Goal: Find contact information: Find contact information

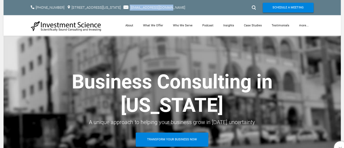
drag, startPoint x: 197, startPoint y: 6, endPoint x: 150, endPoint y: 12, distance: 46.9
click at [150, 12] on div "​ [PHONE_NUMBER] [STREET_ADDRESS][US_STATE]​ [EMAIL_ADDRESS][DOMAIN_NAME] Sched…" at bounding box center [172, 7] width 337 height 15
copy span "[EMAIL_ADDRESS][DOMAIN_NAME]"
drag, startPoint x: 197, startPoint y: 6, endPoint x: 147, endPoint y: 11, distance: 49.8
click at [147, 11] on div "​ [PHONE_NUMBER] [STREET_ADDRESS][US_STATE]​ [EMAIL_ADDRESS][DOMAIN_NAME] Sched…" at bounding box center [172, 7] width 337 height 15
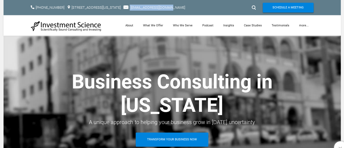
copy span "[EMAIL_ADDRESS][DOMAIN_NAME]"
